Goal: Task Accomplishment & Management: Manage account settings

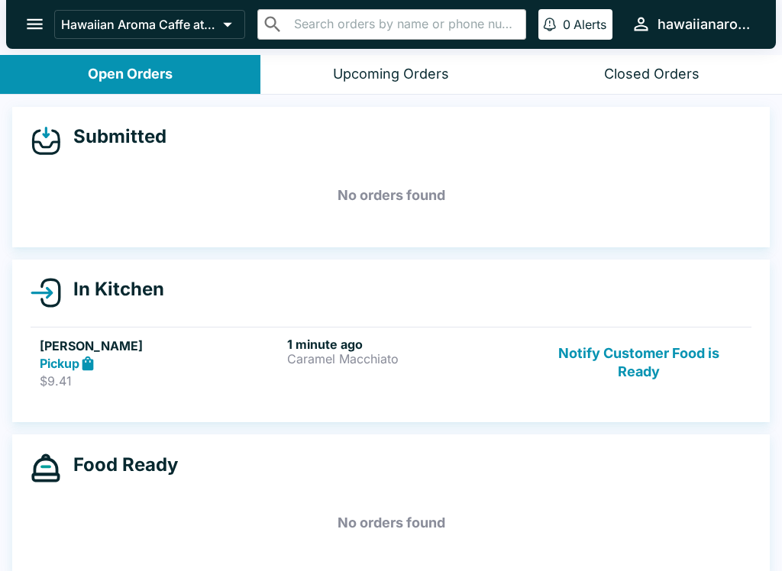
click at [443, 374] on div "1 minute ago [PERSON_NAME]" at bounding box center [407, 363] width 241 height 53
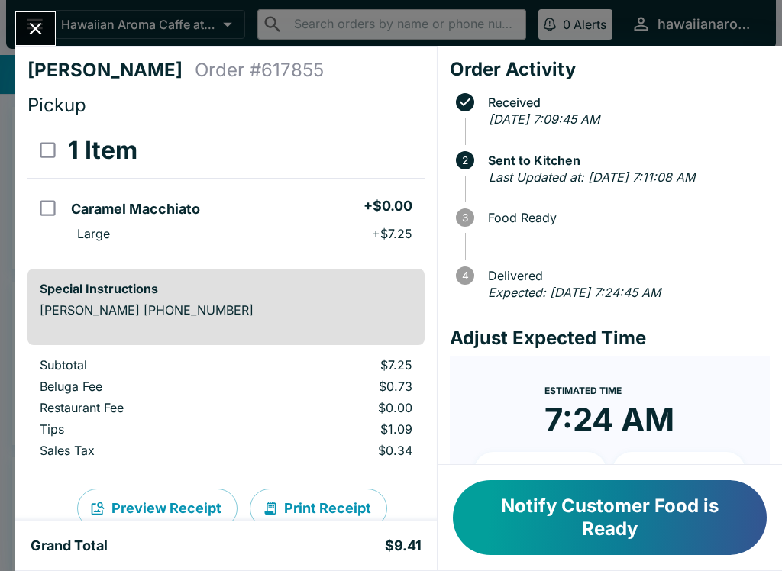
click at [40, 34] on icon "Close" at bounding box center [36, 29] width 12 height 12
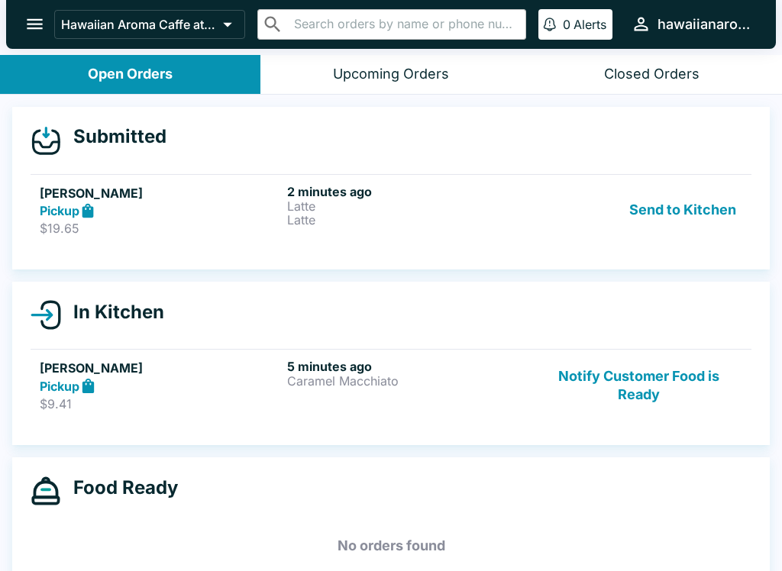
click at [658, 207] on button "Send to Kitchen" at bounding box center [682, 210] width 119 height 53
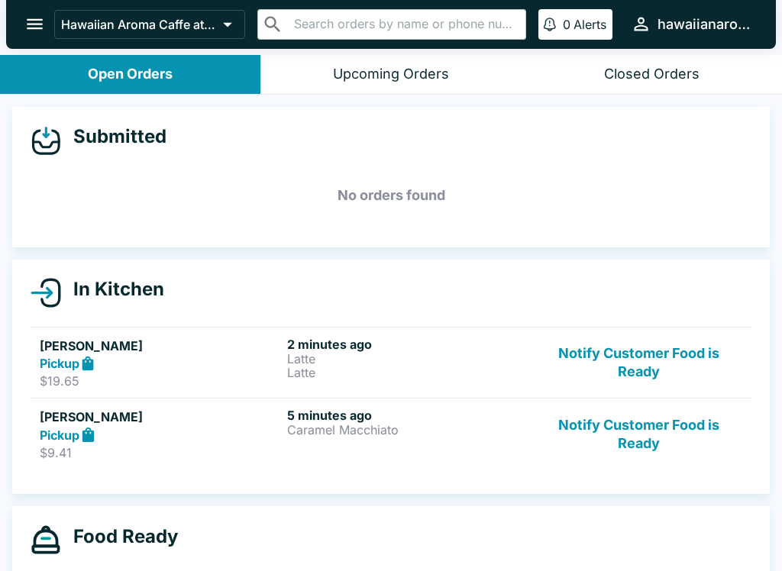
click at [382, 366] on p "Latte" at bounding box center [407, 373] width 241 height 14
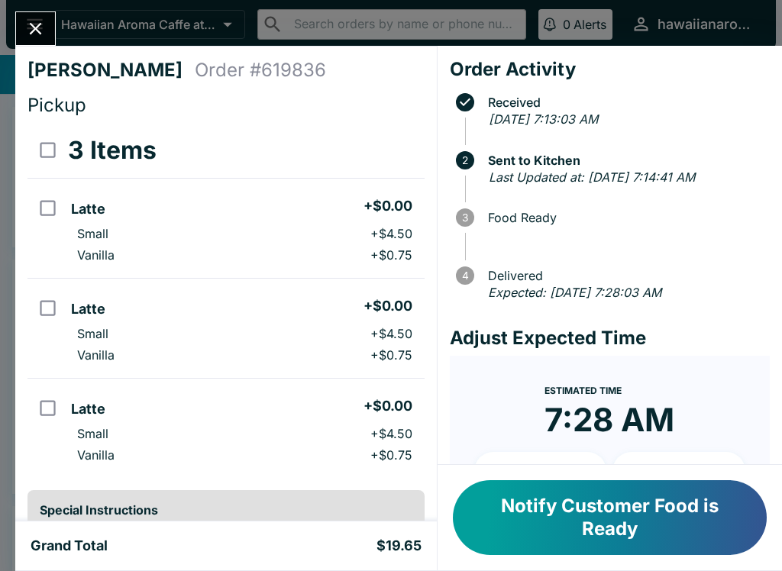
scroll to position [108, 0]
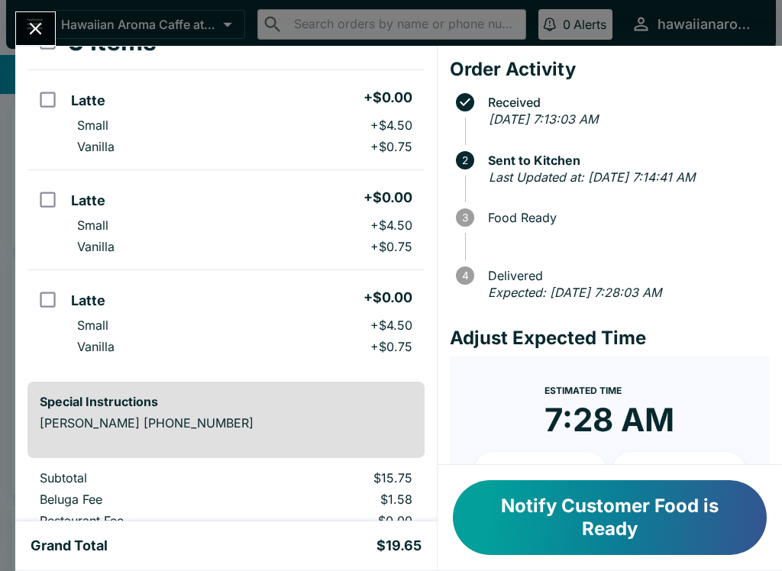
click at [47, 30] on button "Close" at bounding box center [35, 28] width 39 height 33
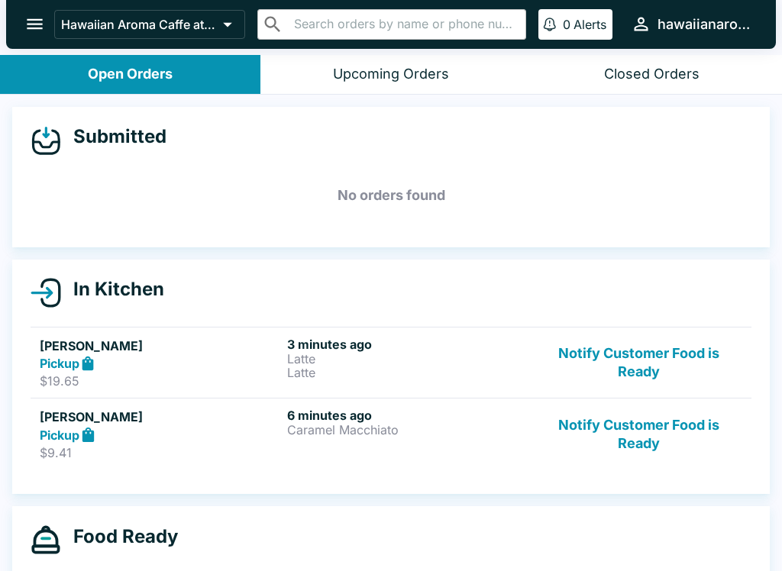
click at [640, 429] on button "Notify Customer Food is Ready" at bounding box center [638, 434] width 207 height 53
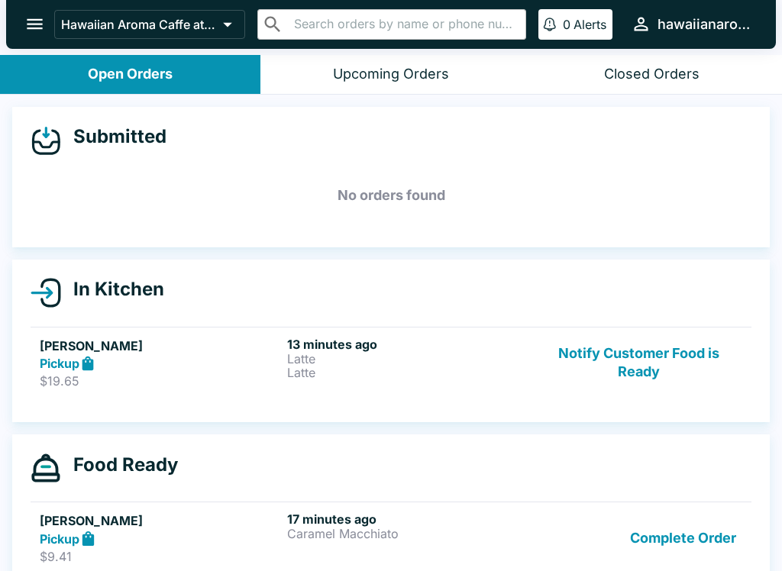
click at [644, 367] on button "Notify Customer Food is Ready" at bounding box center [638, 363] width 207 height 53
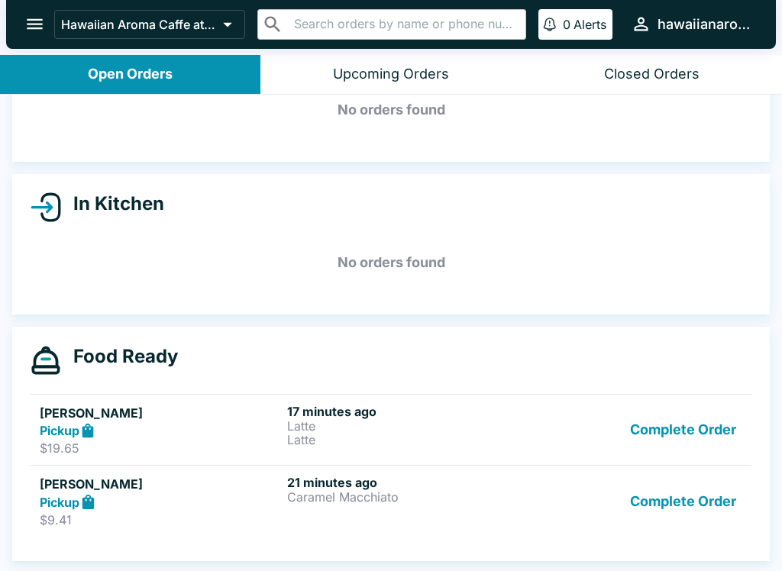
scroll to position [86, 0]
click at [689, 438] on button "Complete Order" at bounding box center [683, 430] width 118 height 53
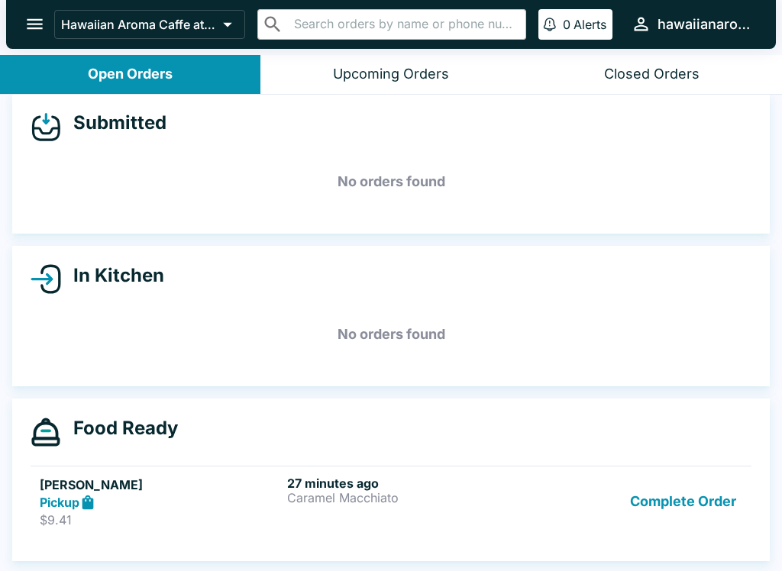
scroll to position [14, 0]
click at [692, 506] on button "Complete Order" at bounding box center [683, 502] width 118 height 53
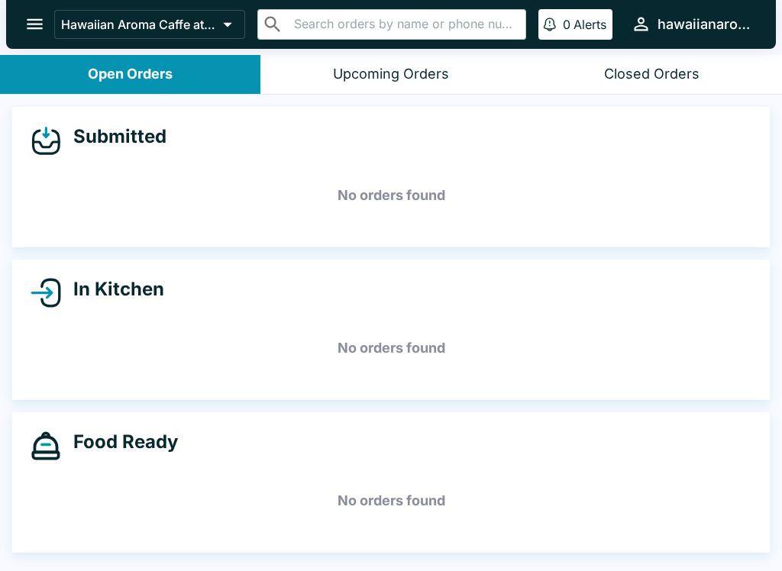
scroll to position [0, 0]
